Goal: Task Accomplishment & Management: Complete application form

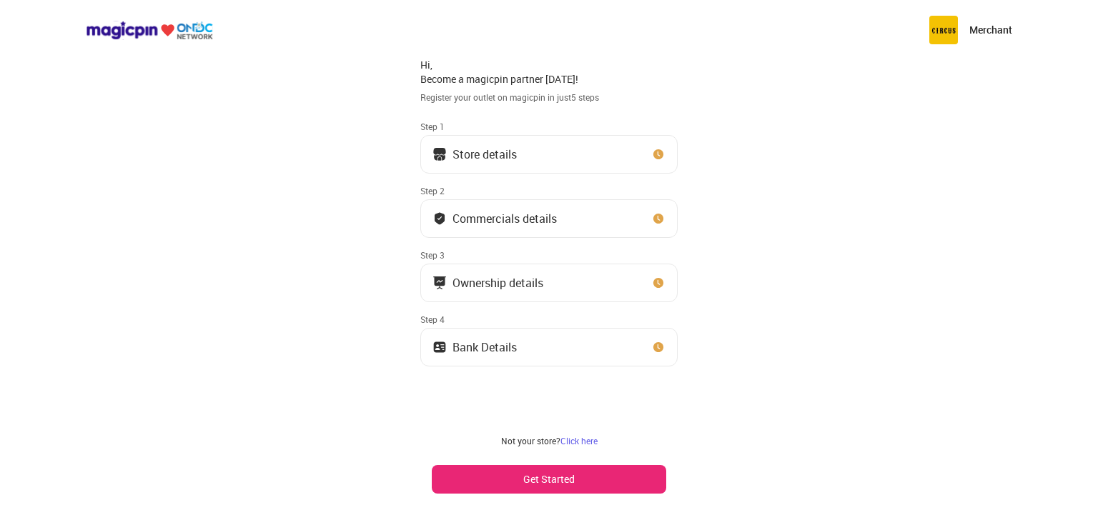
click at [633, 154] on button "Store details" at bounding box center [548, 154] width 257 height 39
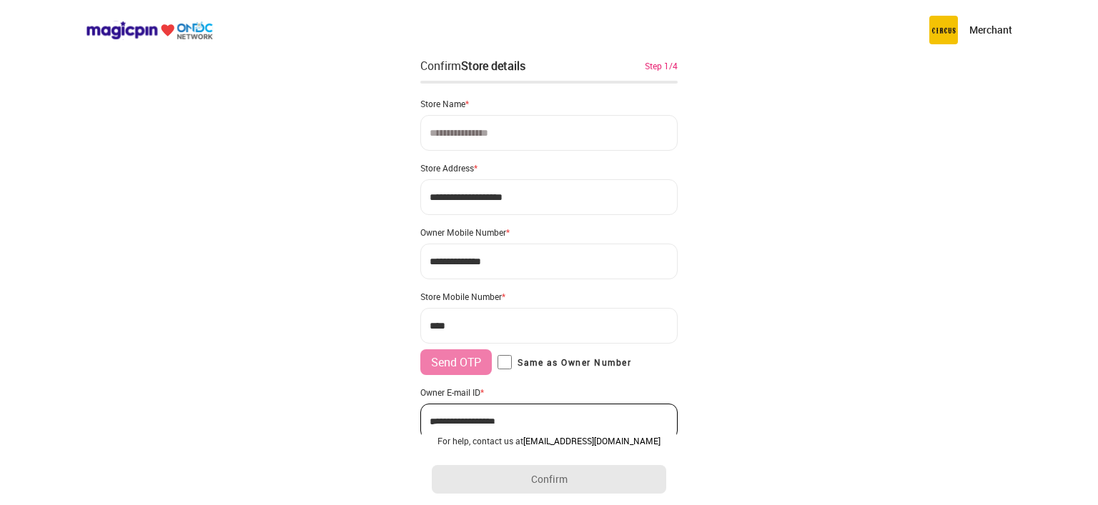
click at [559, 137] on input at bounding box center [548, 133] width 257 height 36
click at [544, 192] on input "**********" at bounding box center [548, 197] width 257 height 36
type input "**********"
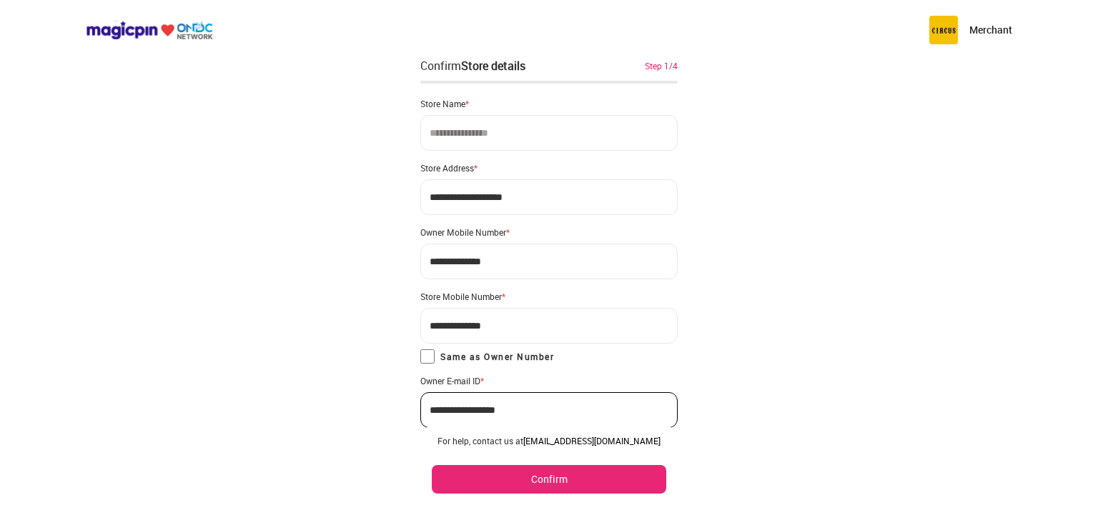
click at [546, 139] on input at bounding box center [548, 133] width 257 height 36
type input "**********"
click at [786, 242] on div "**********" at bounding box center [549, 278] width 1098 height 557
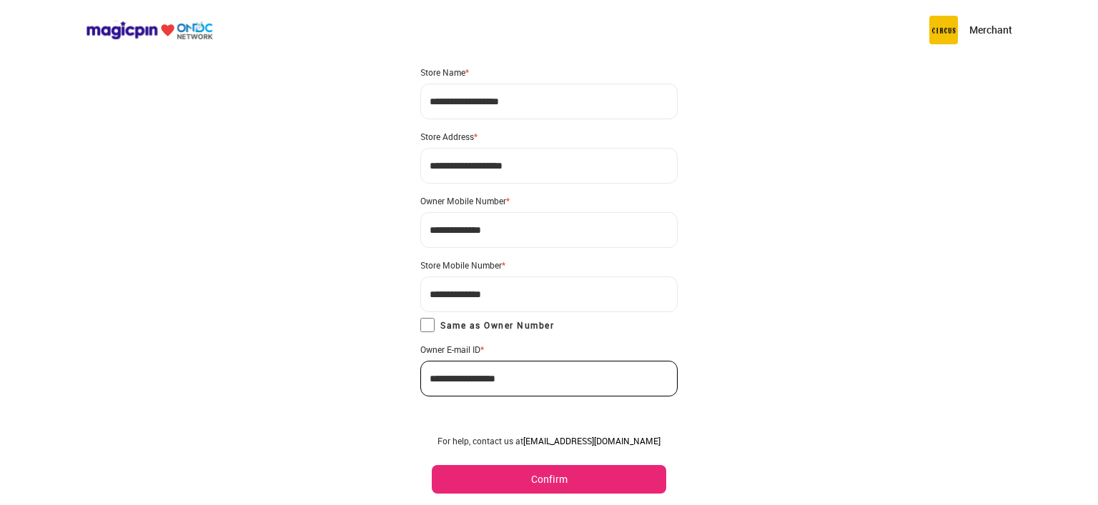
scroll to position [49, 0]
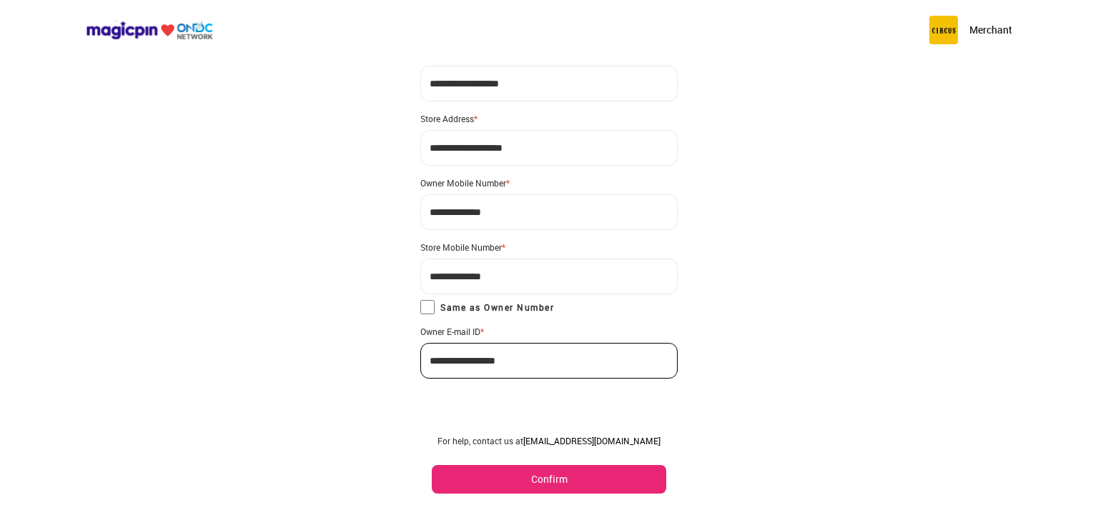
click at [617, 483] on button "Confirm" at bounding box center [549, 479] width 234 height 29
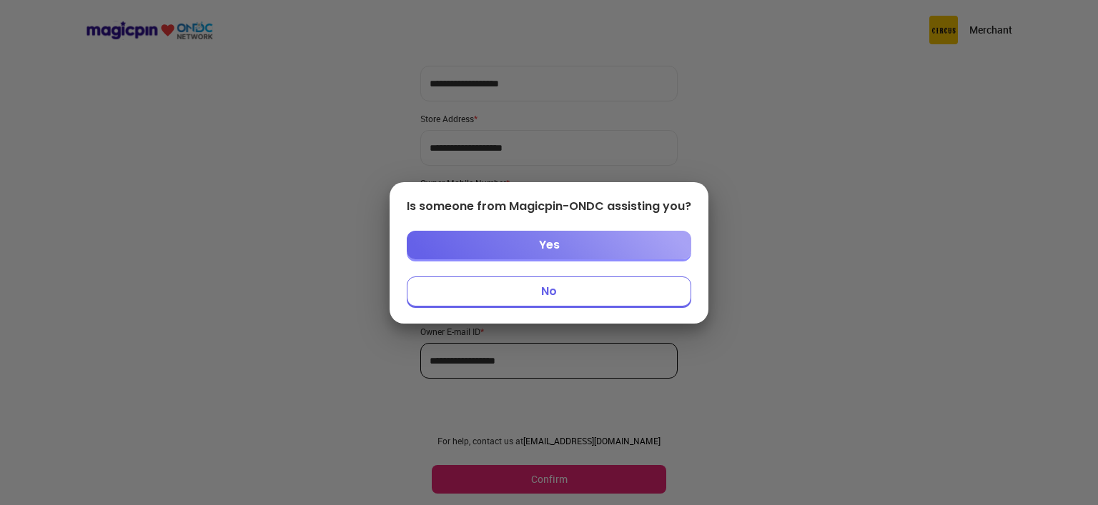
click at [641, 302] on button "No" at bounding box center [549, 292] width 284 height 30
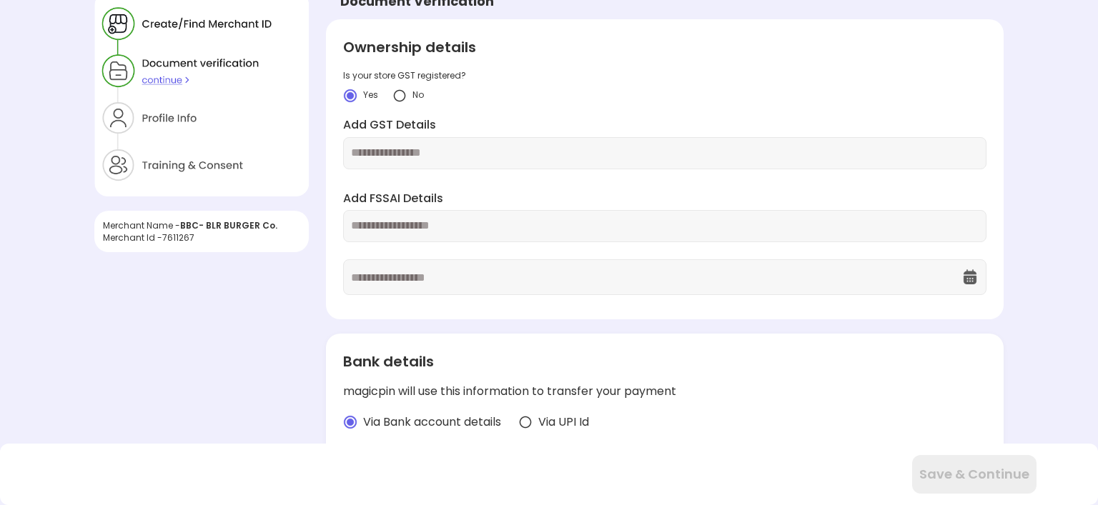
scroll to position [0, 0]
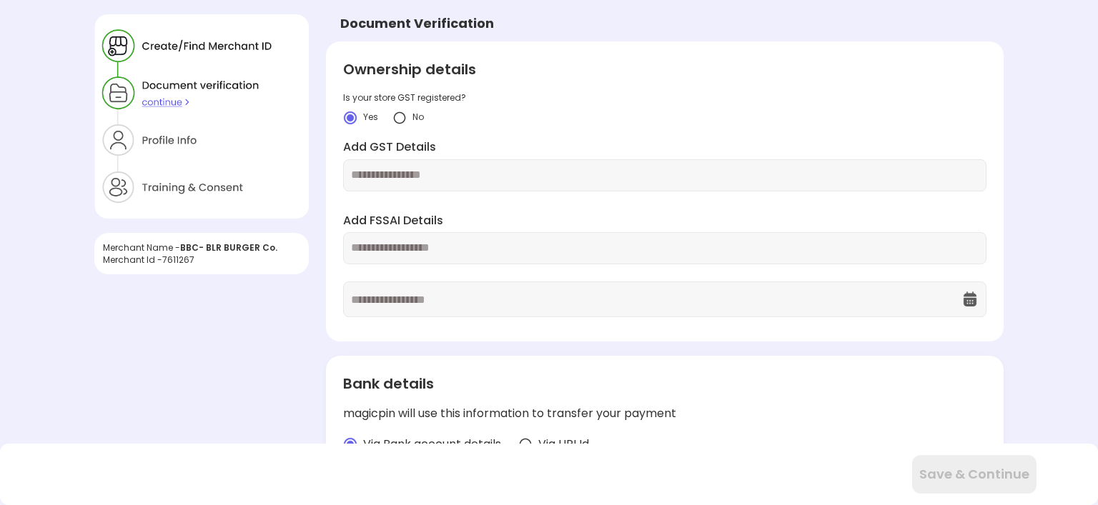
click at [398, 120] on img at bounding box center [399, 118] width 14 height 14
click at [407, 178] on input "text" at bounding box center [664, 175] width 627 height 16
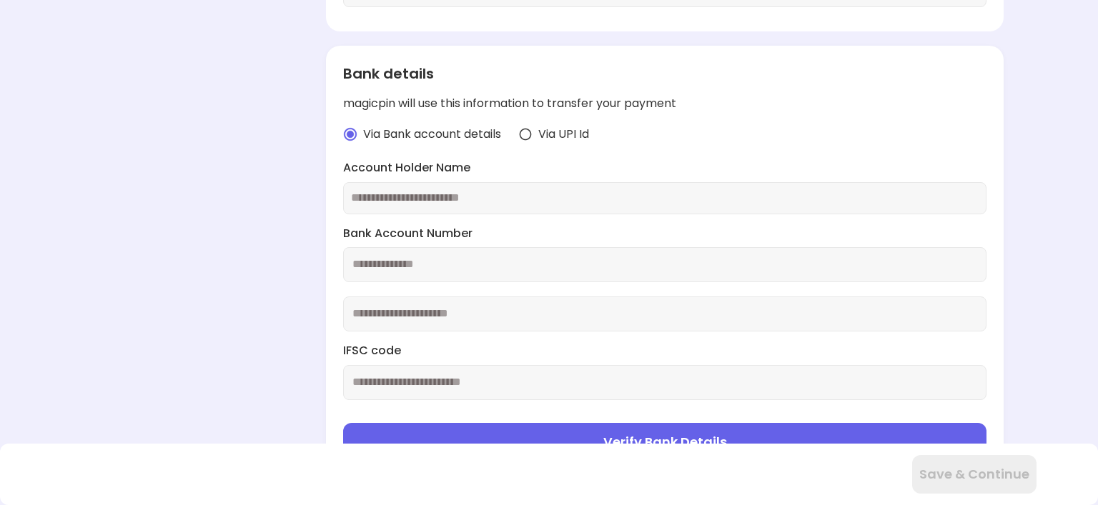
scroll to position [286, 0]
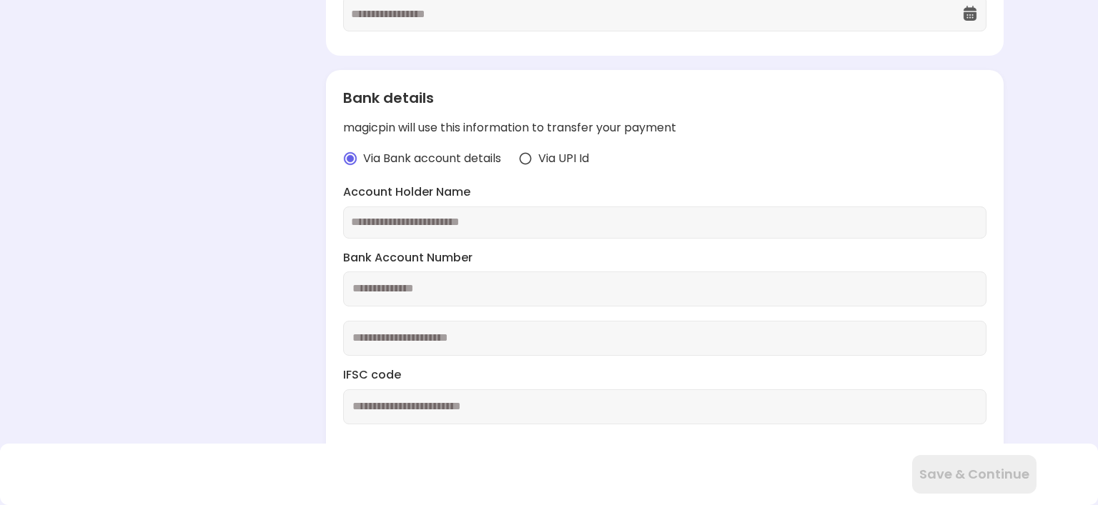
click at [532, 162] on img at bounding box center [525, 159] width 14 height 14
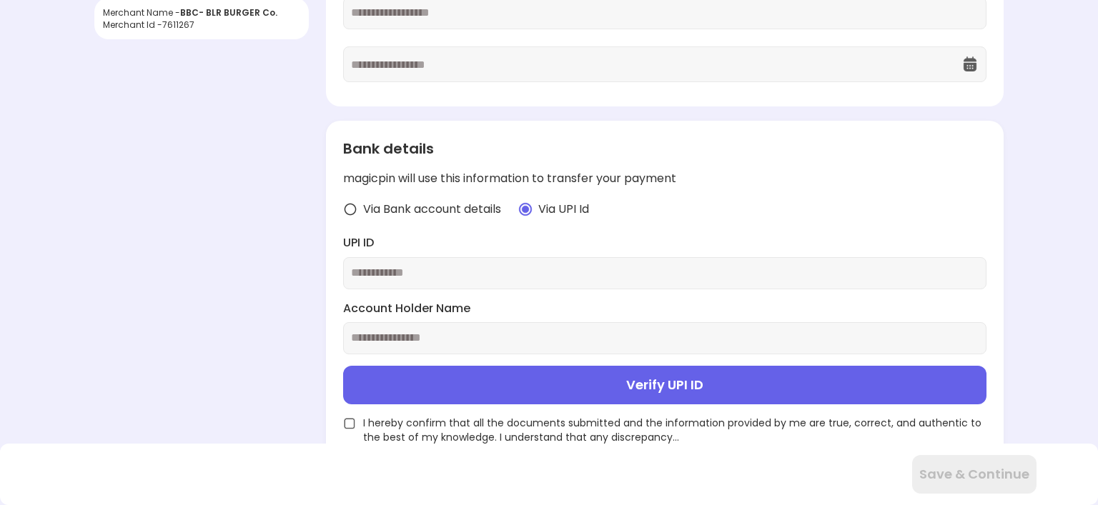
click at [353, 211] on img at bounding box center [350, 209] width 14 height 14
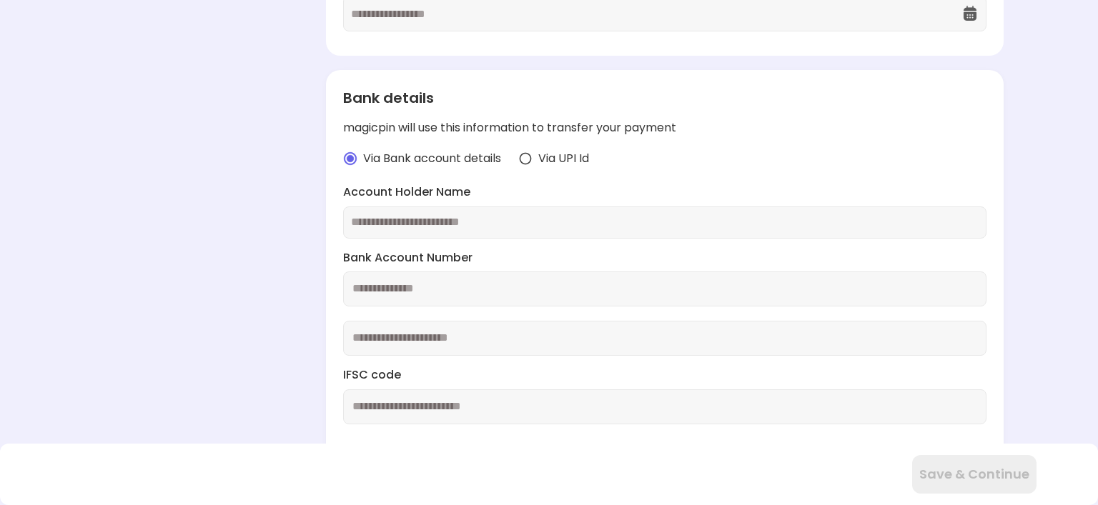
click at [572, 151] on span "Via UPI Id" at bounding box center [563, 159] width 51 height 16
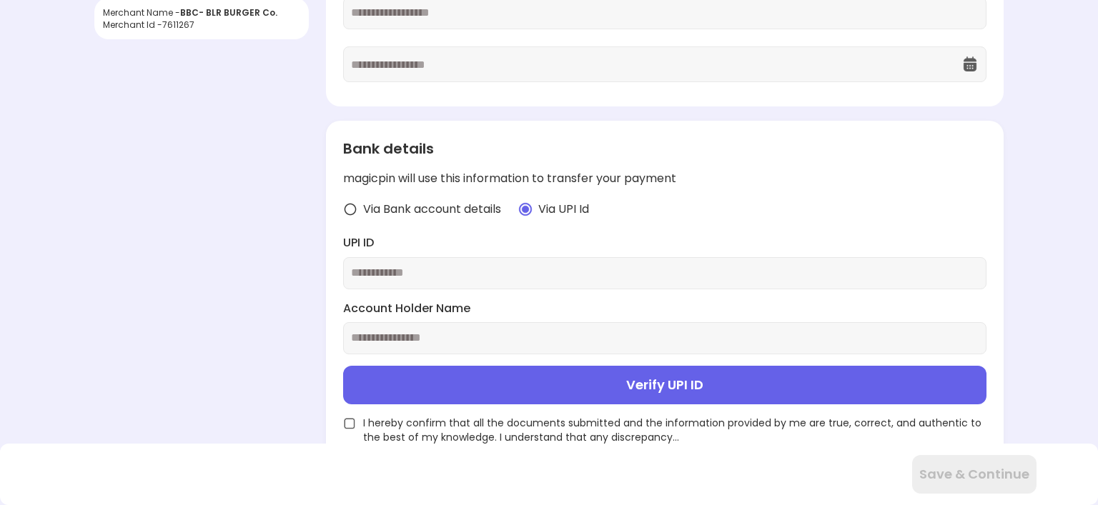
click at [392, 265] on input "text" at bounding box center [664, 273] width 627 height 16
click at [410, 328] on div at bounding box center [664, 338] width 643 height 32
click at [409, 332] on div at bounding box center [664, 338] width 643 height 32
click at [361, 332] on input "text" at bounding box center [664, 338] width 627 height 16
click at [443, 262] on div at bounding box center [664, 273] width 643 height 32
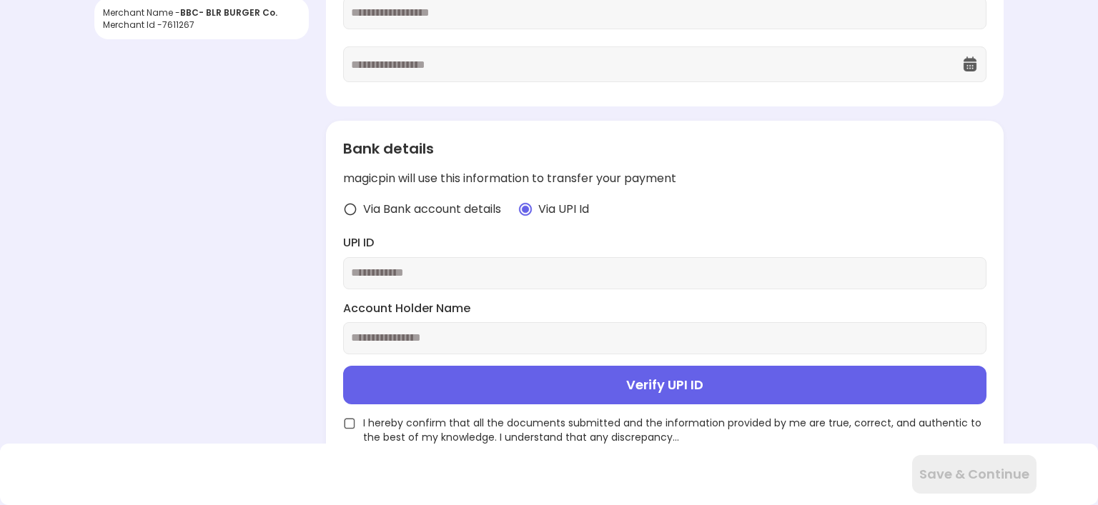
click at [436, 270] on input "text" at bounding box center [664, 273] width 627 height 16
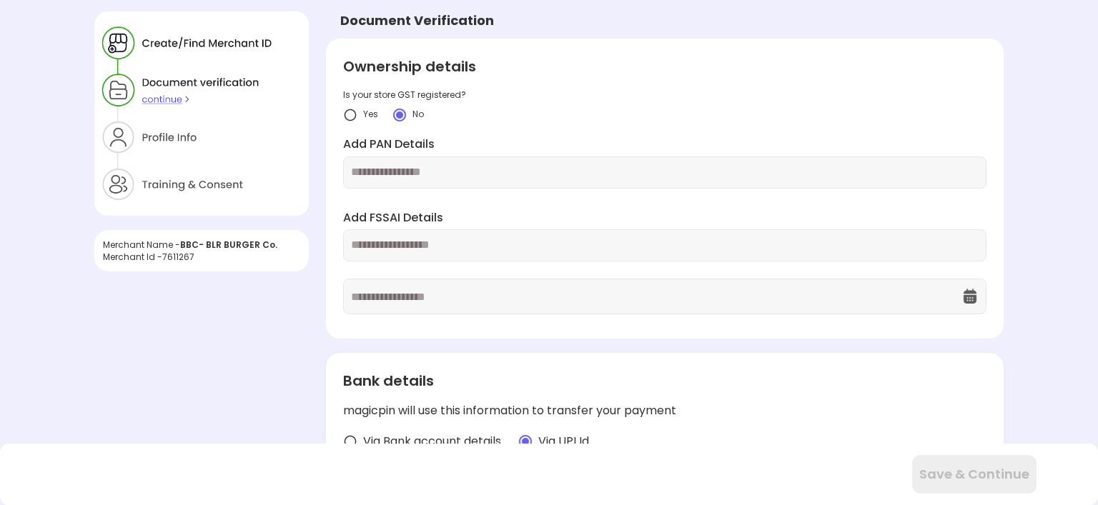
scroll to position [0, 0]
